Goal: Obtain resource: Download file/media

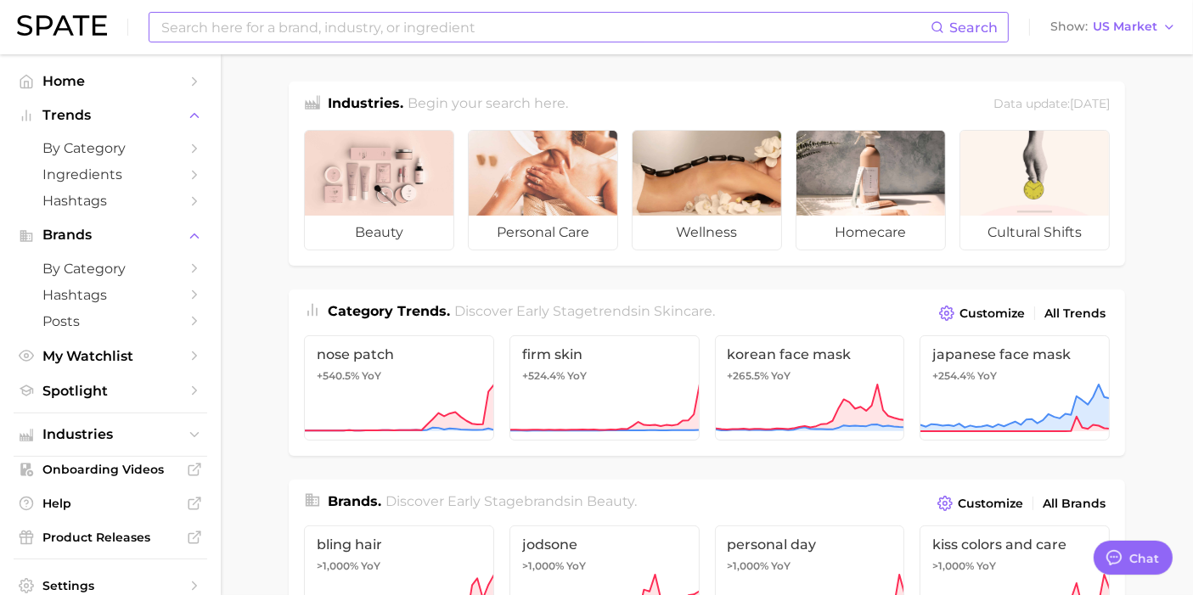
click at [307, 27] on input at bounding box center [545, 27] width 771 height 29
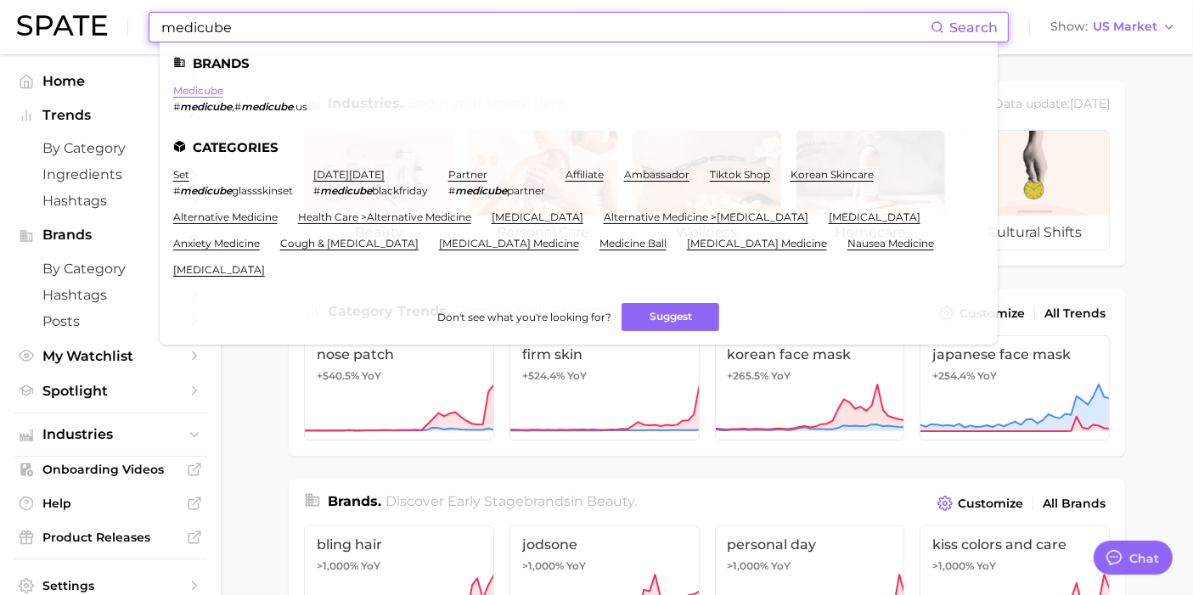
type input "medicube"
click at [178, 91] on link "medicube" at bounding box center [198, 90] width 50 height 13
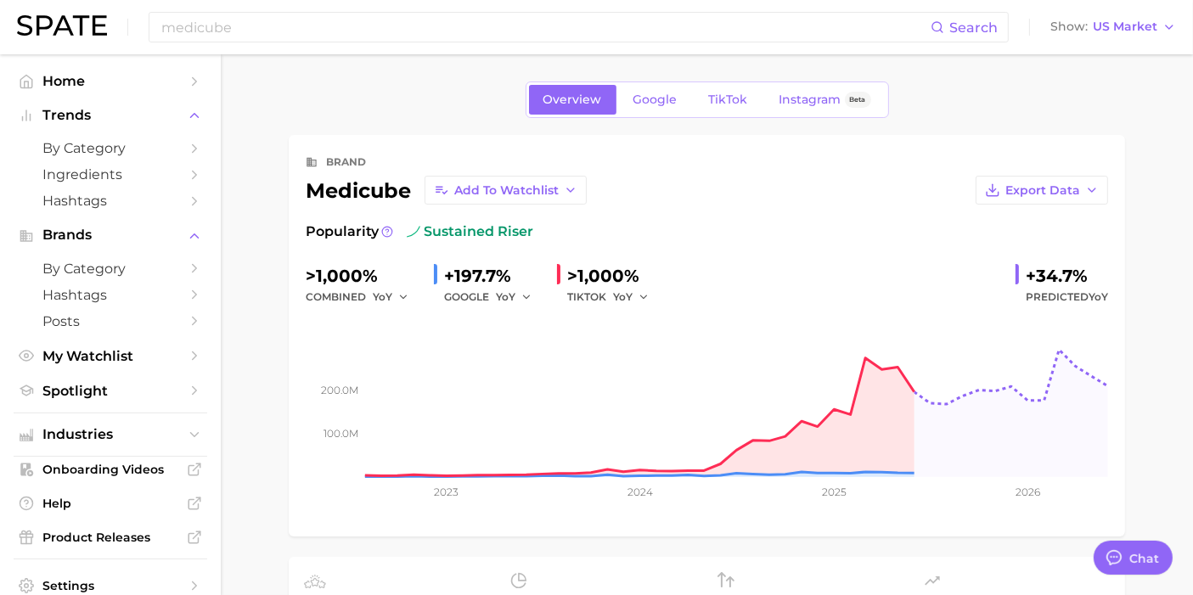
type textarea "x"
click at [1096, 191] on icon "button" at bounding box center [1092, 190] width 14 height 14
click at [1009, 215] on span "Time Series CSV" at bounding box center [999, 222] width 99 height 14
